Goal: Navigation & Orientation: Find specific page/section

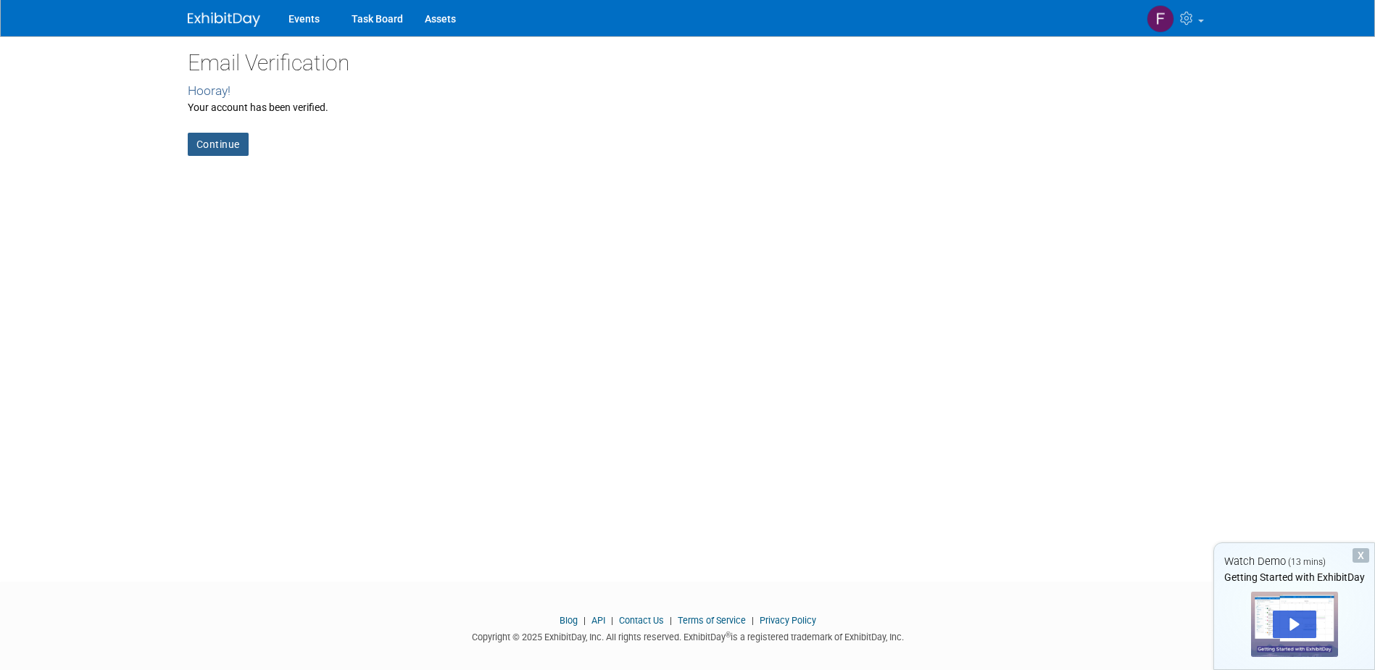
click at [233, 135] on link "Continue" at bounding box center [218, 144] width 61 height 23
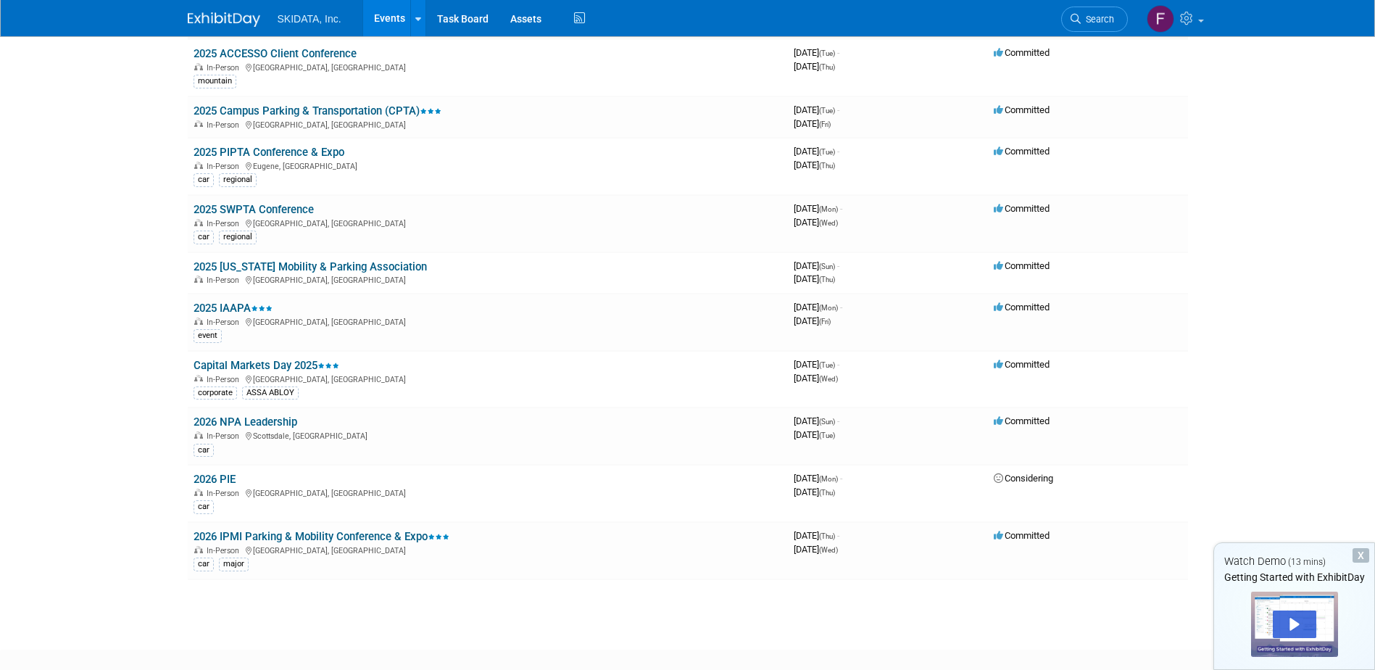
scroll to position [290, 0]
click at [231, 304] on link "2025 IAAPA" at bounding box center [233, 307] width 79 height 13
